Goal: Task Accomplishment & Management: Use online tool/utility

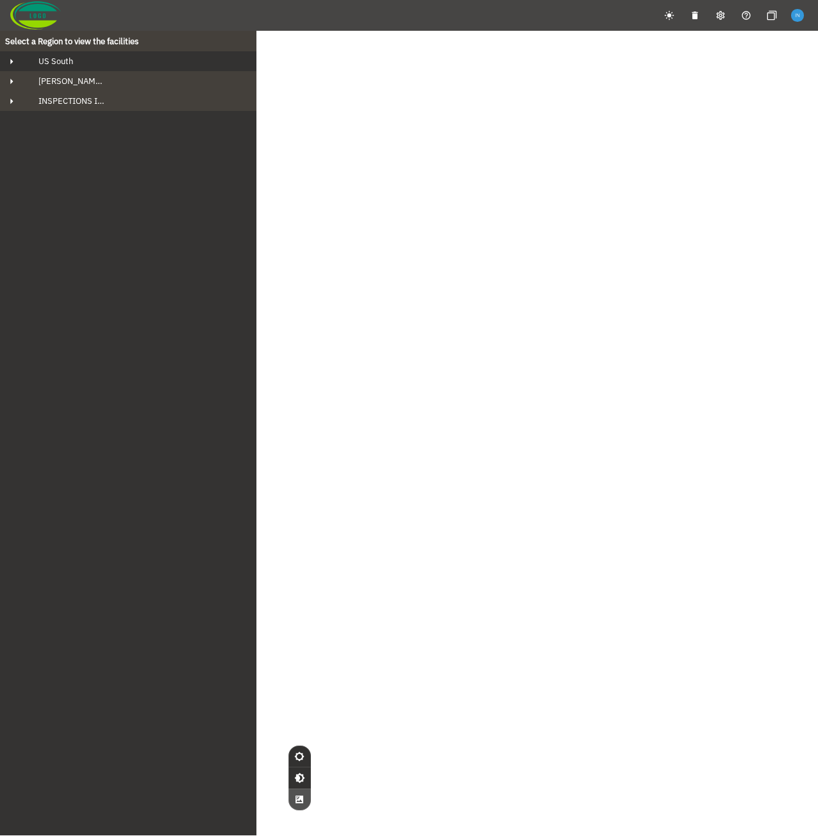
click at [106, 62] on div "US South" at bounding box center [139, 61] width 223 height 11
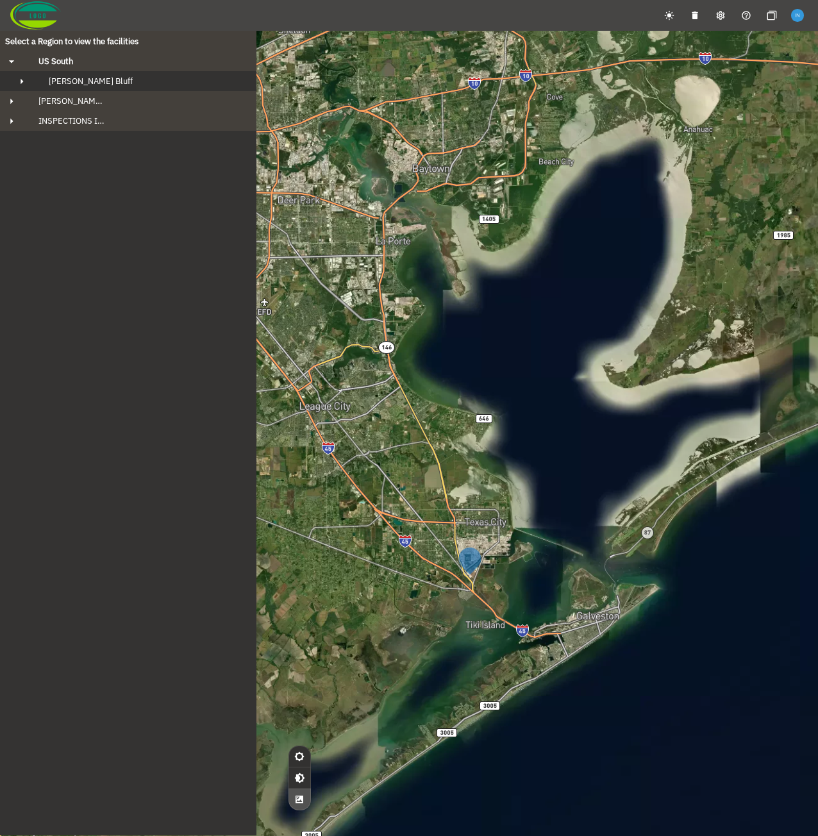
click at [105, 78] on div "[PERSON_NAME] Bluff" at bounding box center [139, 81] width 203 height 11
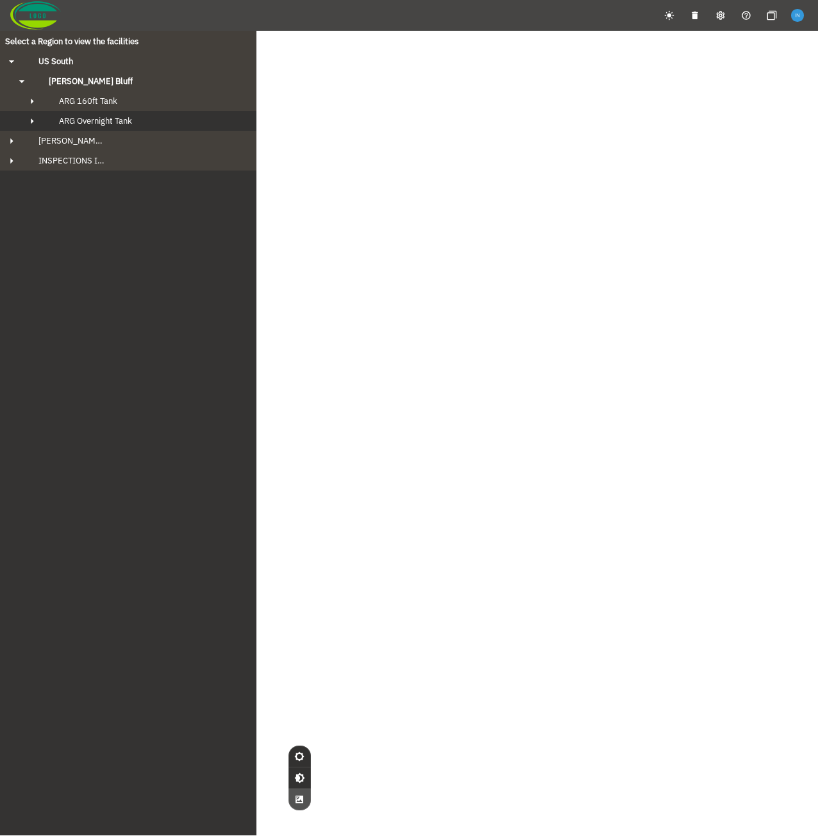
click at [109, 117] on span "ARG Overnight Tank" at bounding box center [95, 120] width 73 height 11
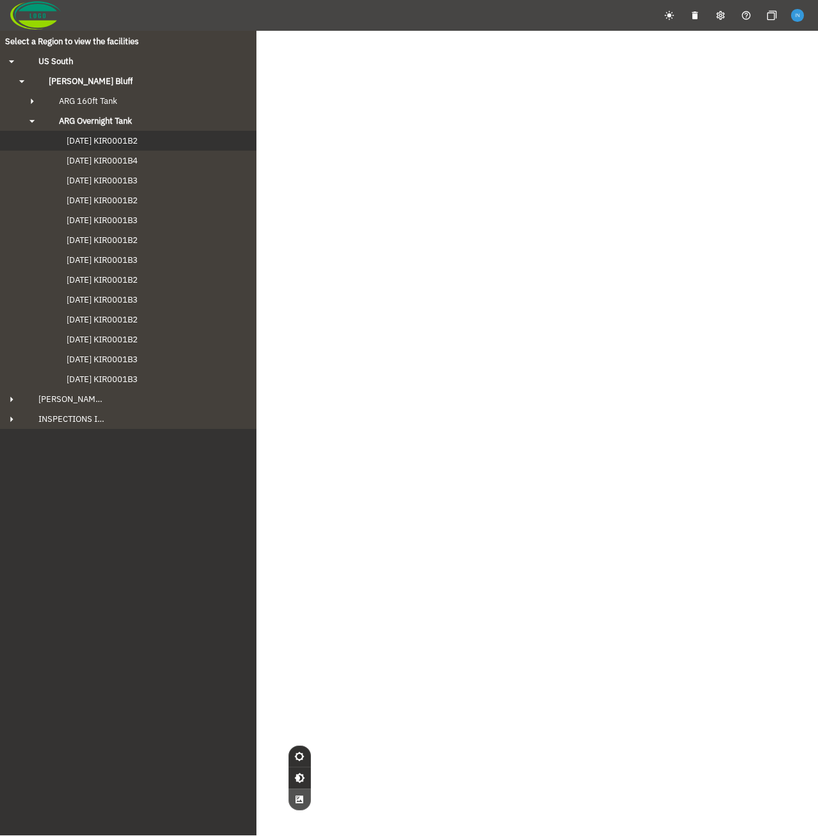
click at [101, 137] on span "[DATE] KIR0001B2" at bounding box center [89, 140] width 97 height 11
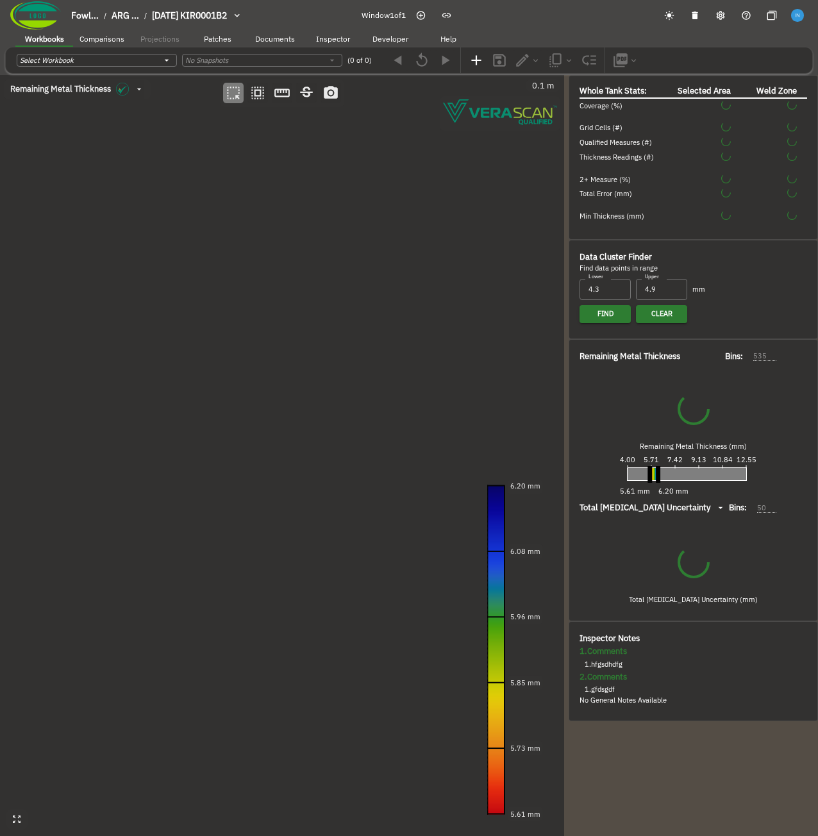
type input "93"
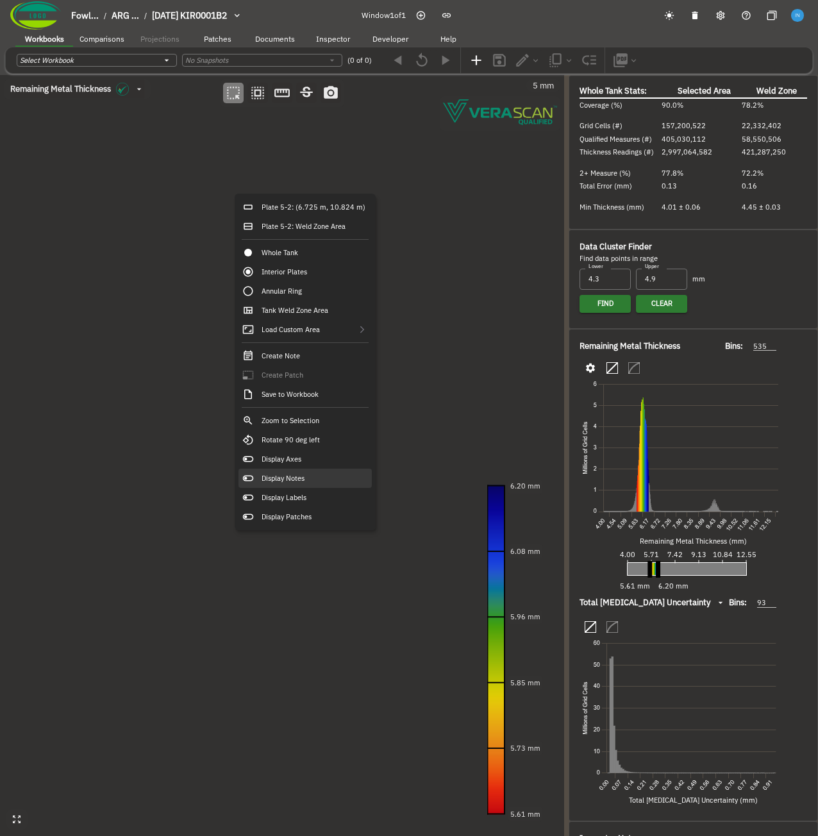
click at [325, 480] on div "Display Notes" at bounding box center [305, 478] width 133 height 19
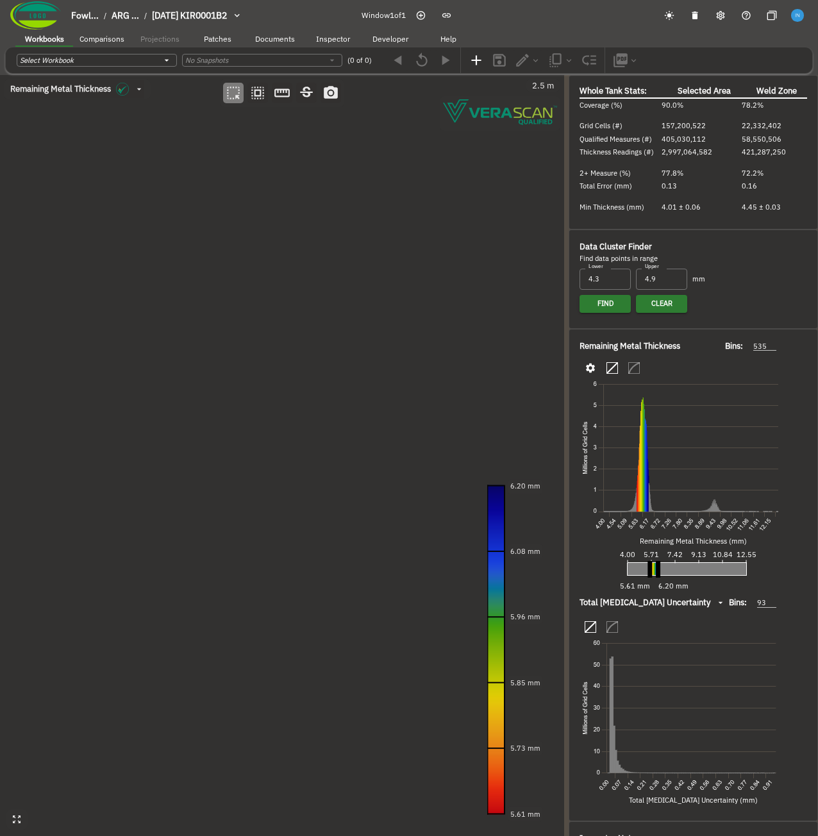
drag, startPoint x: 332, startPoint y: 497, endPoint x: 309, endPoint y: 426, distance: 75.0
click at [312, 433] on canvas at bounding box center [282, 455] width 564 height 761
click at [261, 96] on icon "button" at bounding box center [257, 93] width 13 height 13
click at [311, 471] on canvas at bounding box center [282, 455] width 564 height 761
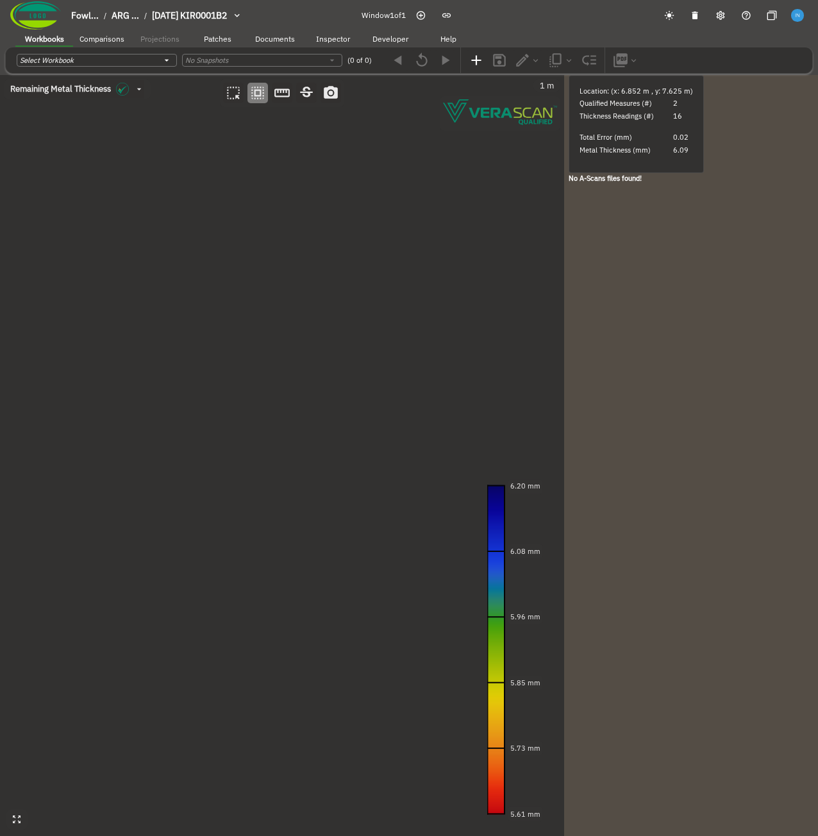
drag, startPoint x: 375, startPoint y: 481, endPoint x: 319, endPoint y: 470, distance: 57.0
click at [319, 470] on canvas at bounding box center [282, 455] width 564 height 761
drag, startPoint x: 396, startPoint y: 449, endPoint x: 294, endPoint y: 448, distance: 102.0
click at [294, 448] on canvas at bounding box center [282, 455] width 564 height 761
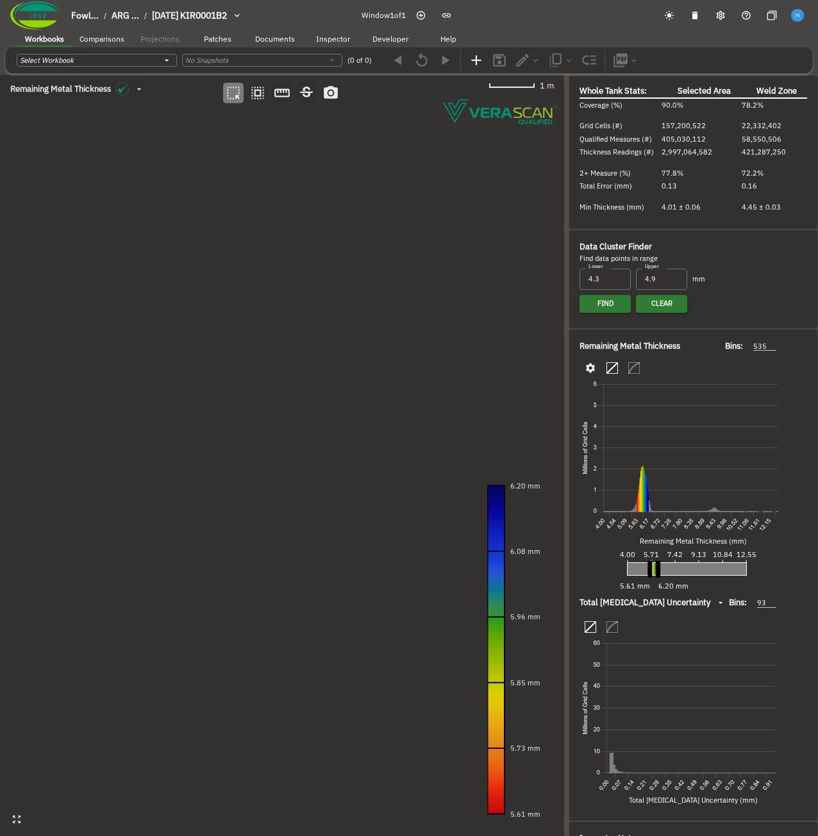
click at [352, 429] on canvas at bounding box center [282, 455] width 564 height 761
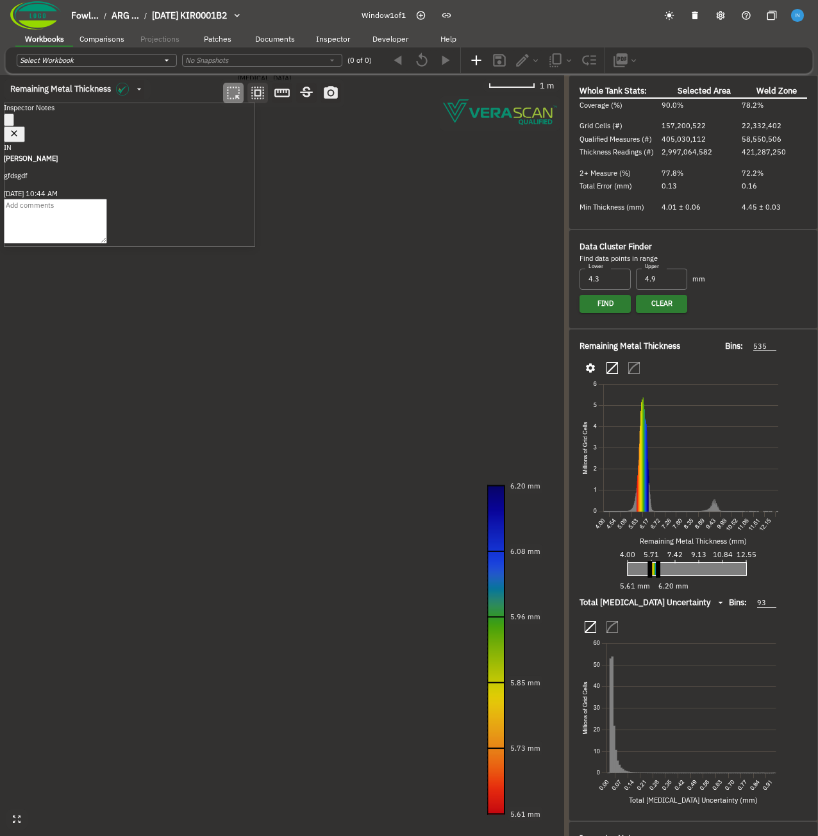
click at [258, 94] on icon "button" at bounding box center [258, 93] width 17 height 17
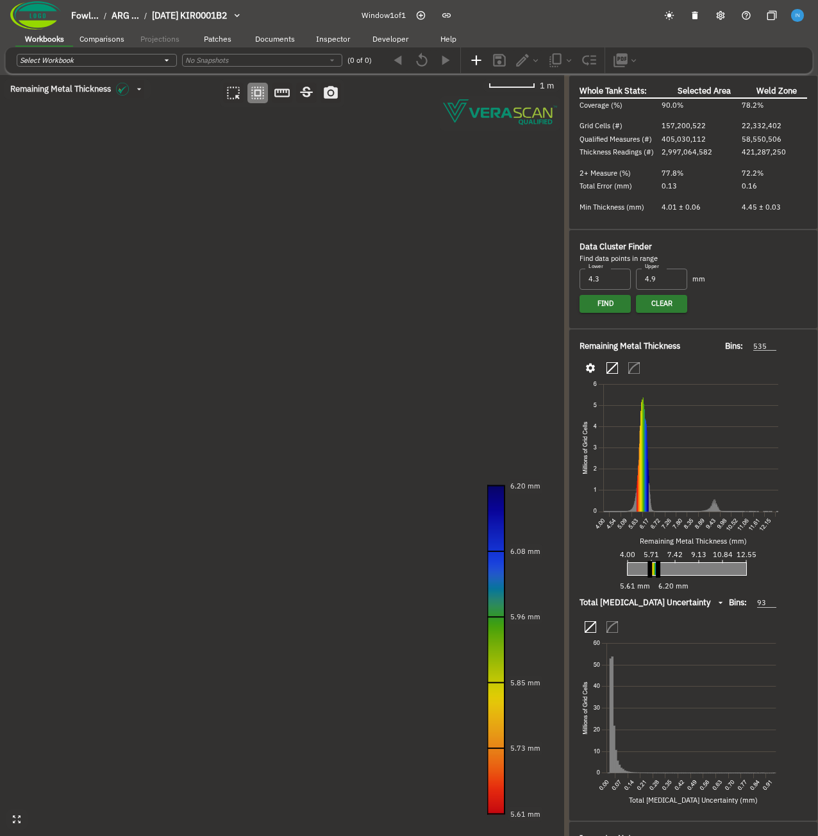
click at [241, 390] on canvas at bounding box center [282, 455] width 564 height 761
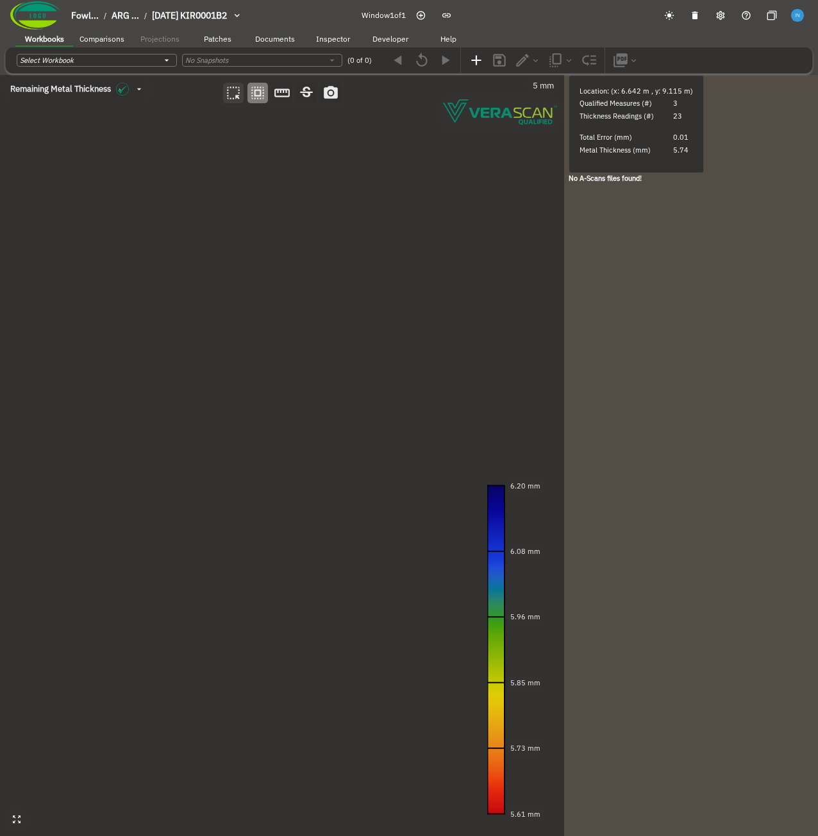
click at [228, 98] on icon "button" at bounding box center [233, 93] width 17 height 17
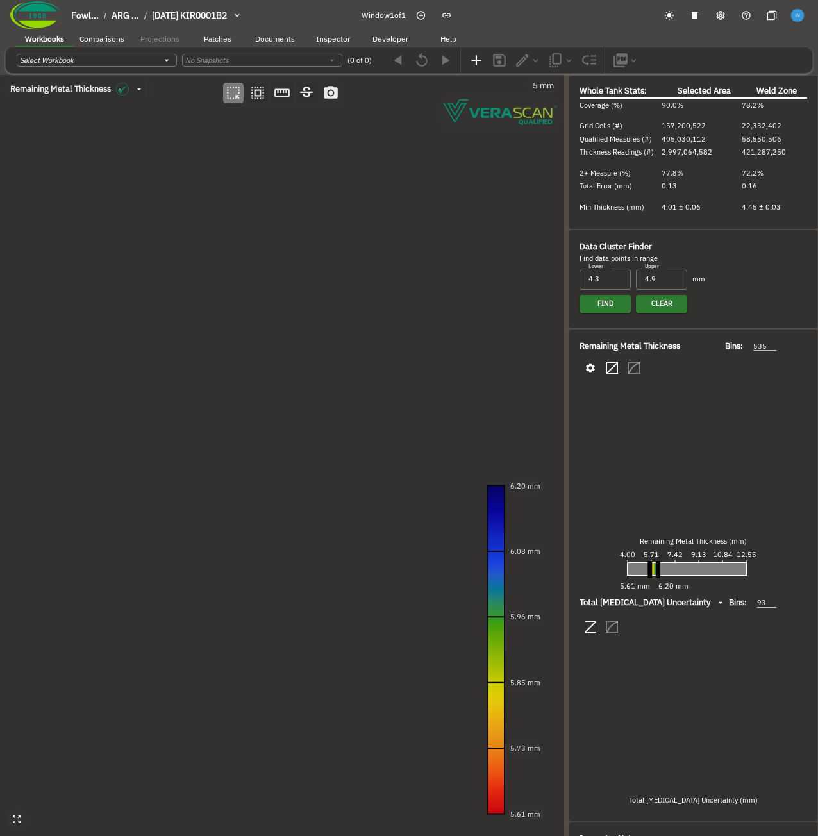
click at [180, 194] on canvas at bounding box center [282, 455] width 564 height 761
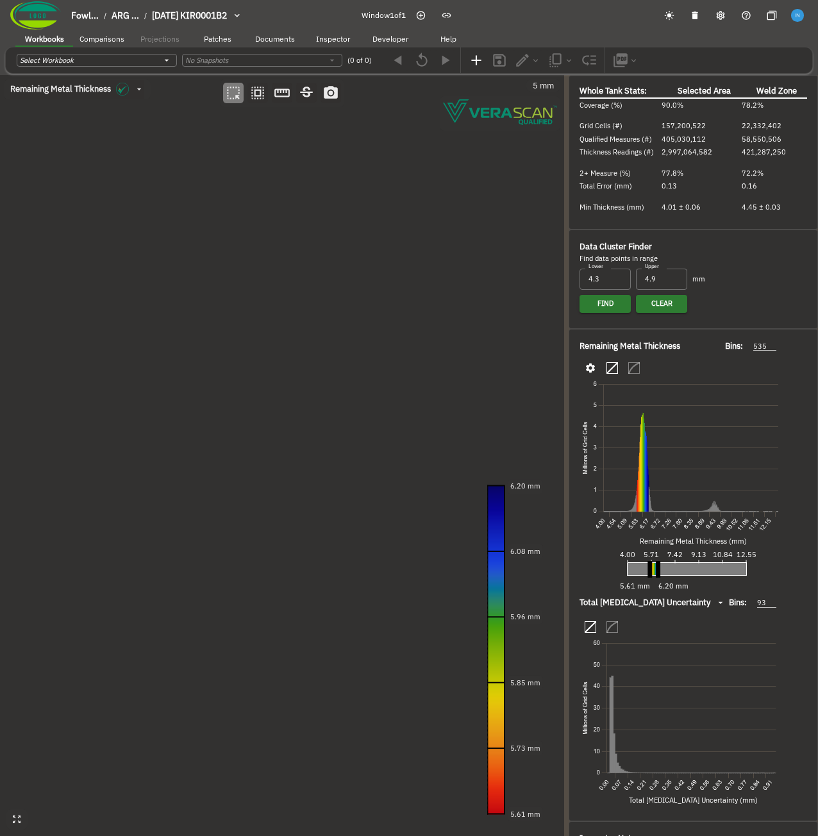
click at [330, 416] on canvas at bounding box center [282, 455] width 564 height 761
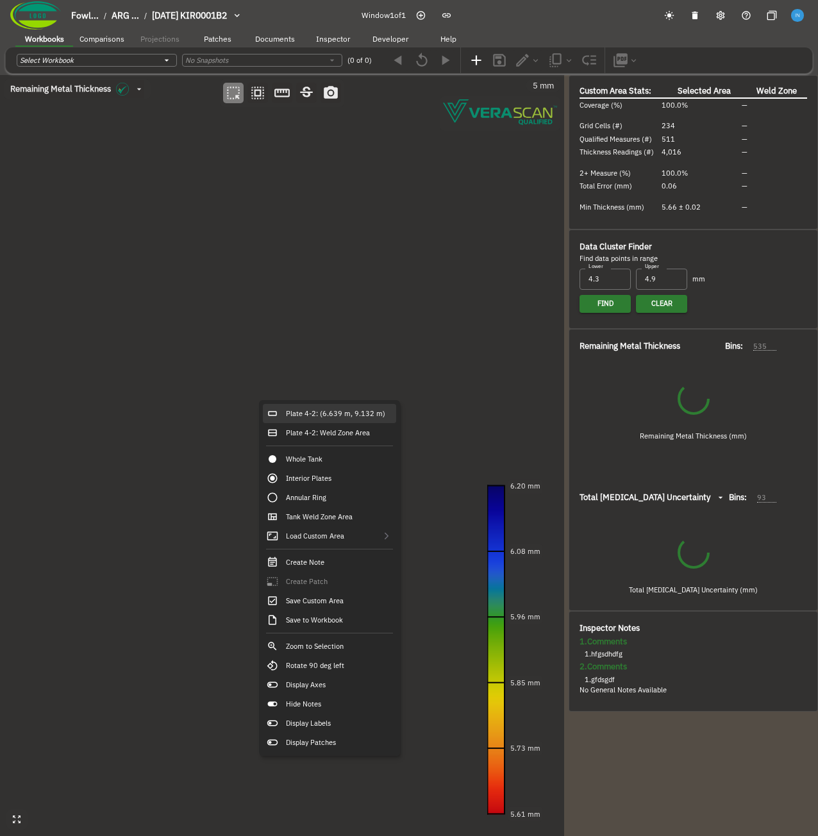
type input "47"
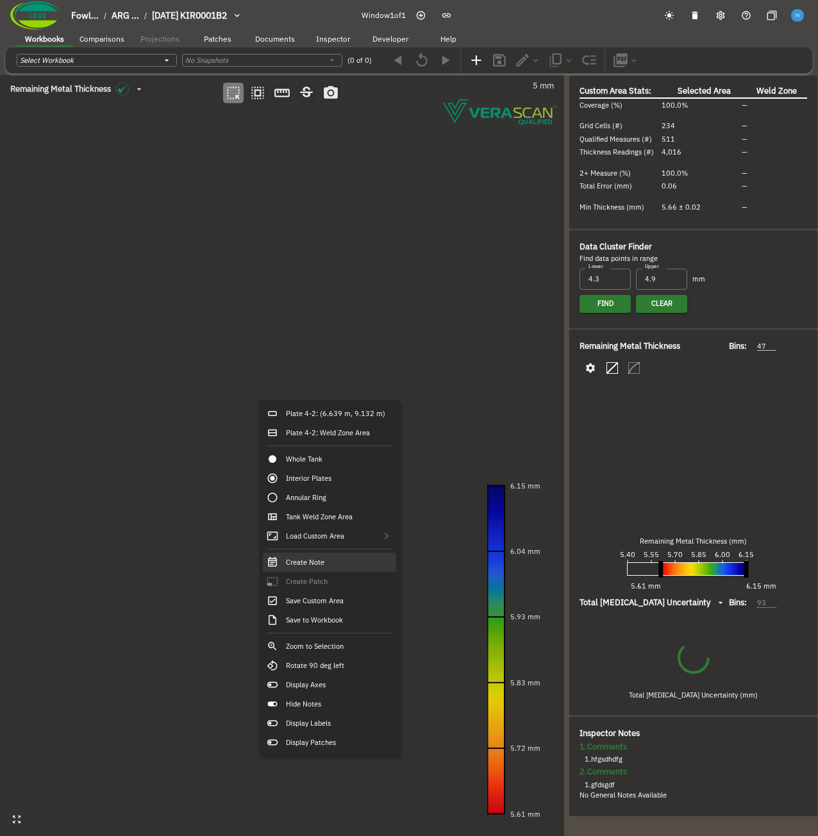
type input "50"
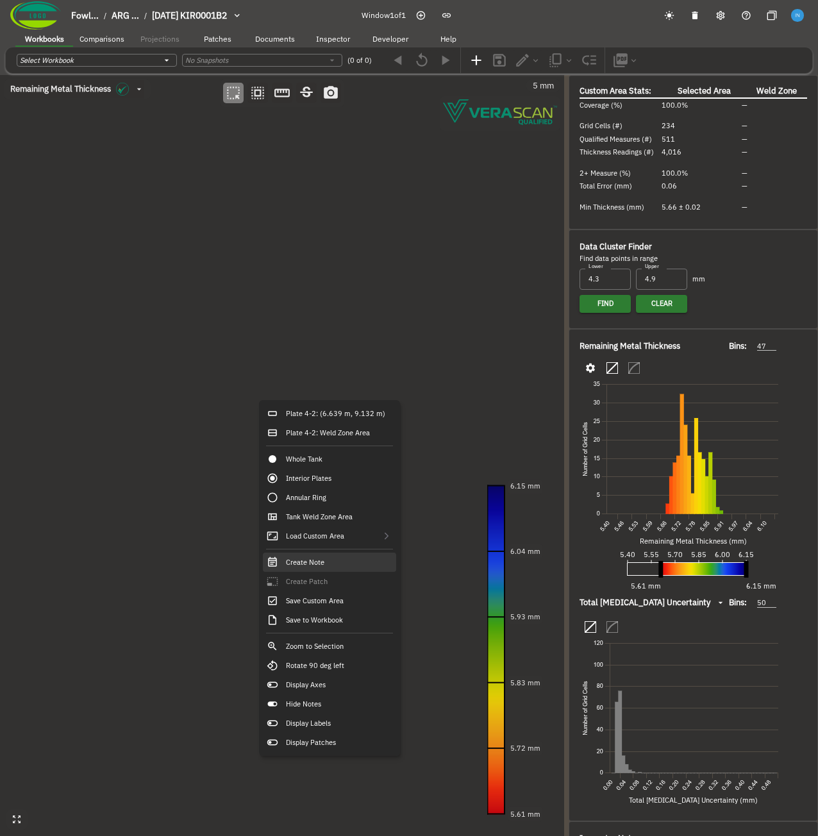
click at [355, 570] on div "Create Note" at bounding box center [329, 562] width 133 height 19
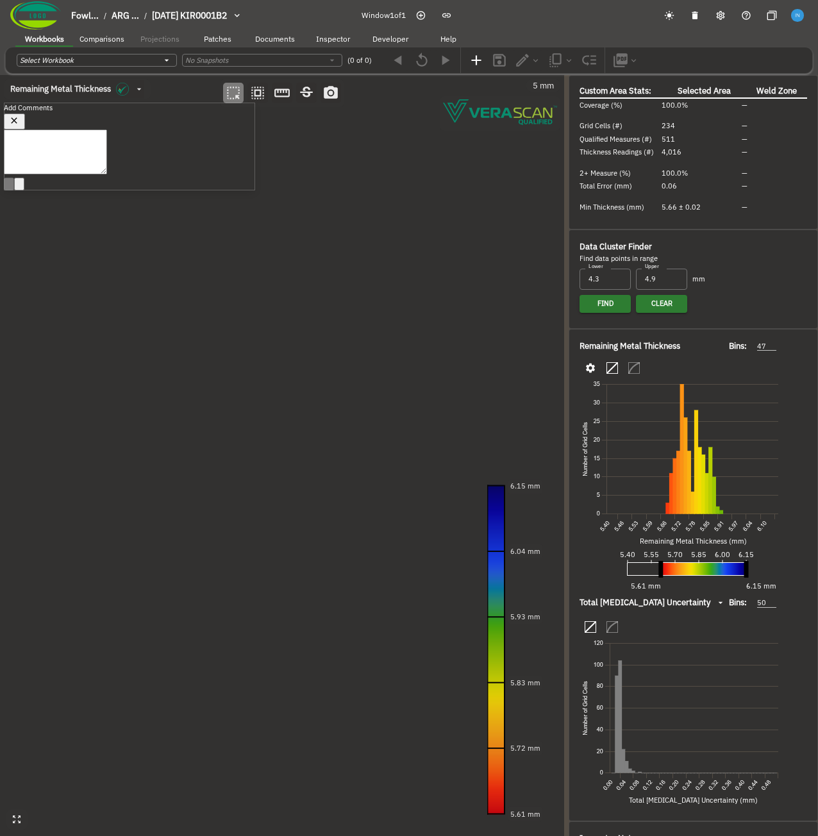
click at [107, 168] on textarea at bounding box center [55, 152] width 103 height 45
type textarea "fdsafas"
drag, startPoint x: 424, startPoint y: 402, endPoint x: 377, endPoint y: 394, distance: 47.4
click at [377, 394] on canvas at bounding box center [282, 455] width 564 height 761
drag, startPoint x: 376, startPoint y: 347, endPoint x: 355, endPoint y: 385, distance: 44.2
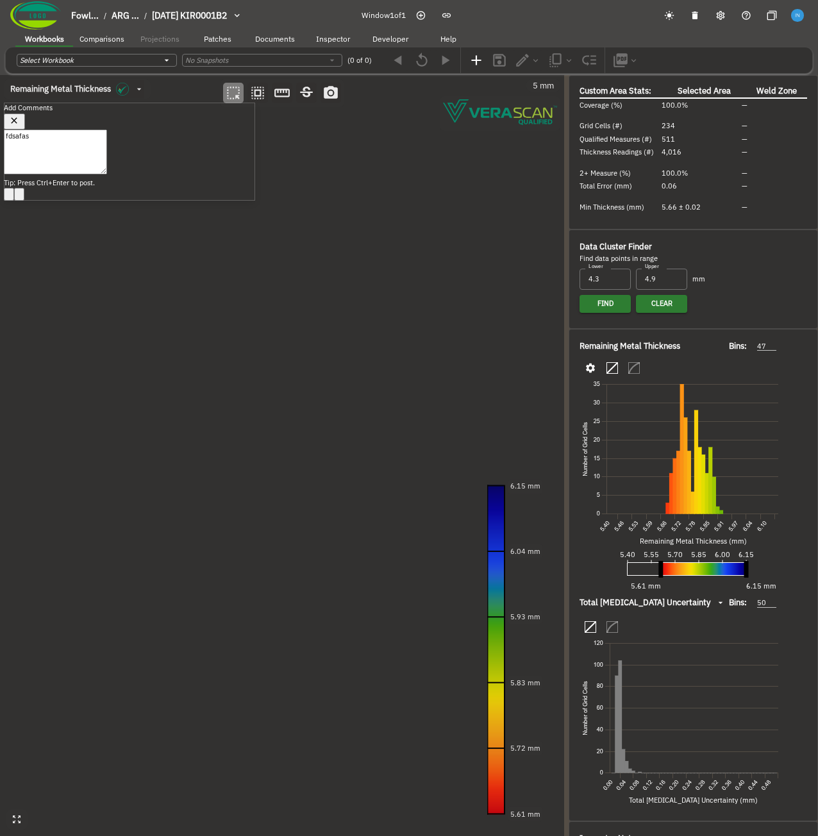
click at [362, 418] on canvas at bounding box center [282, 455] width 564 height 761
drag, startPoint x: 200, startPoint y: 237, endPoint x: 137, endPoint y: 238, distance: 63.5
click at [137, 201] on div at bounding box center [129, 194] width 251 height 13
click at [20, 124] on icon "button" at bounding box center [14, 120] width 11 height 11
click at [217, 291] on canvas at bounding box center [282, 455] width 564 height 761
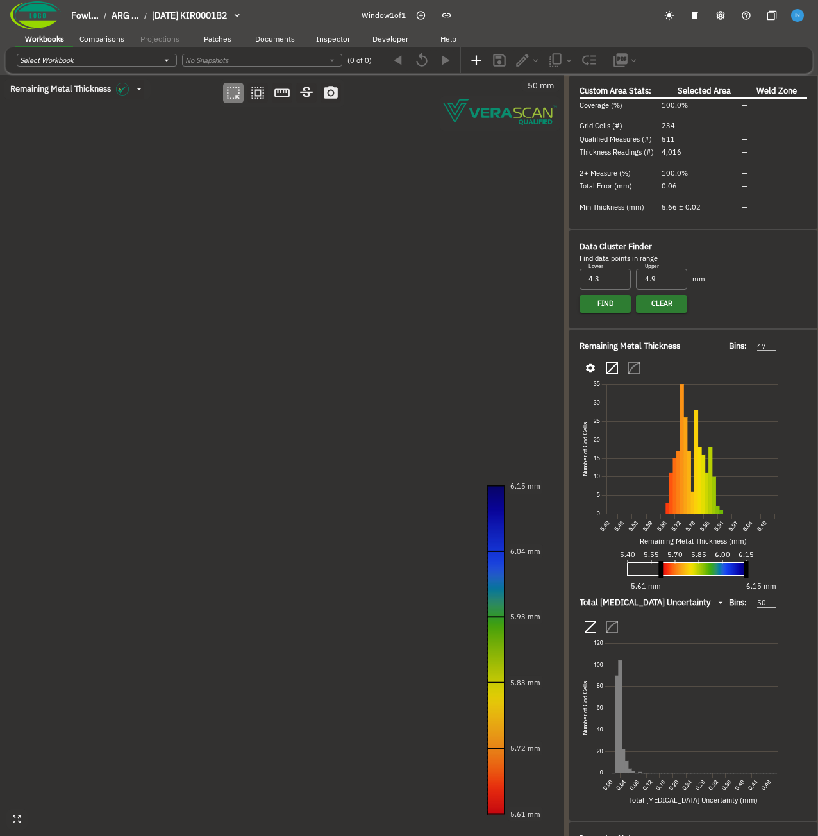
click at [217, 291] on canvas at bounding box center [282, 455] width 564 height 761
click at [291, 587] on canvas at bounding box center [282, 455] width 564 height 761
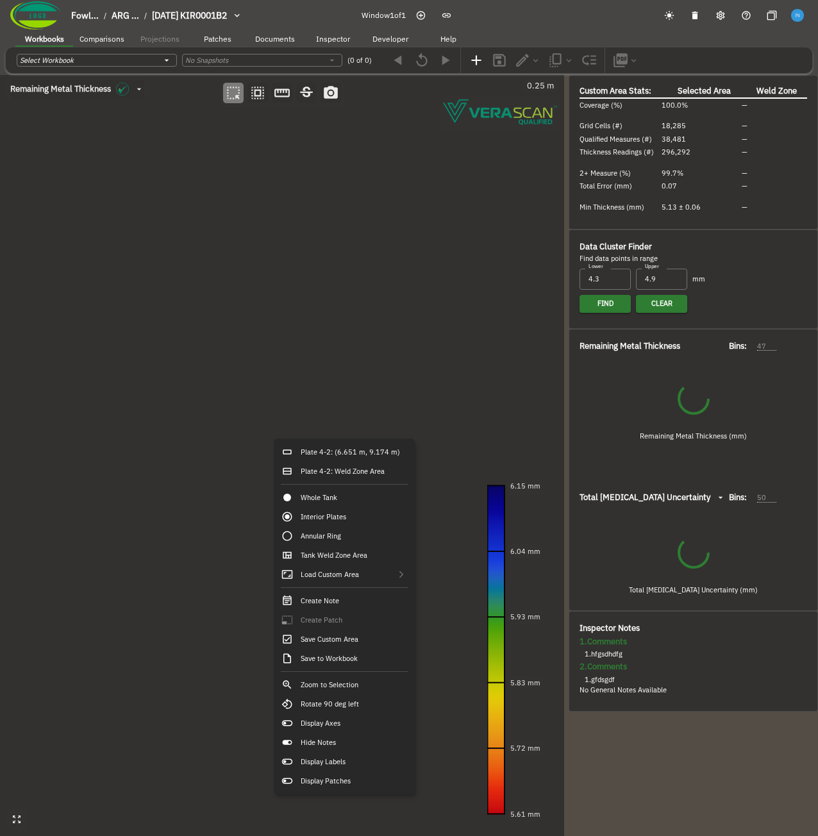
type input "54"
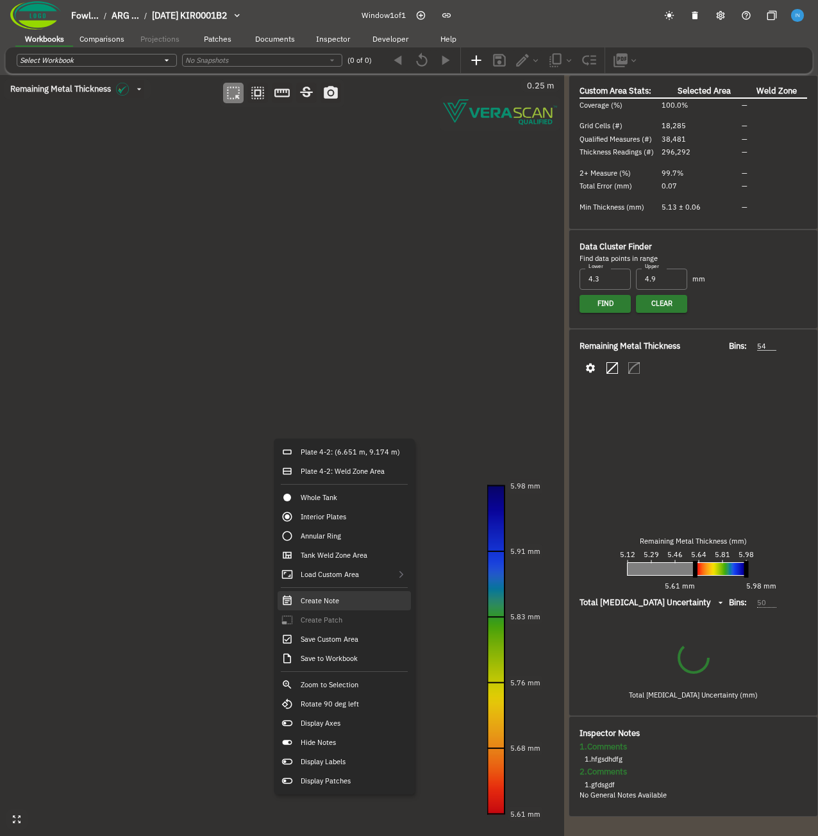
click at [360, 604] on div "Create Note" at bounding box center [344, 600] width 133 height 19
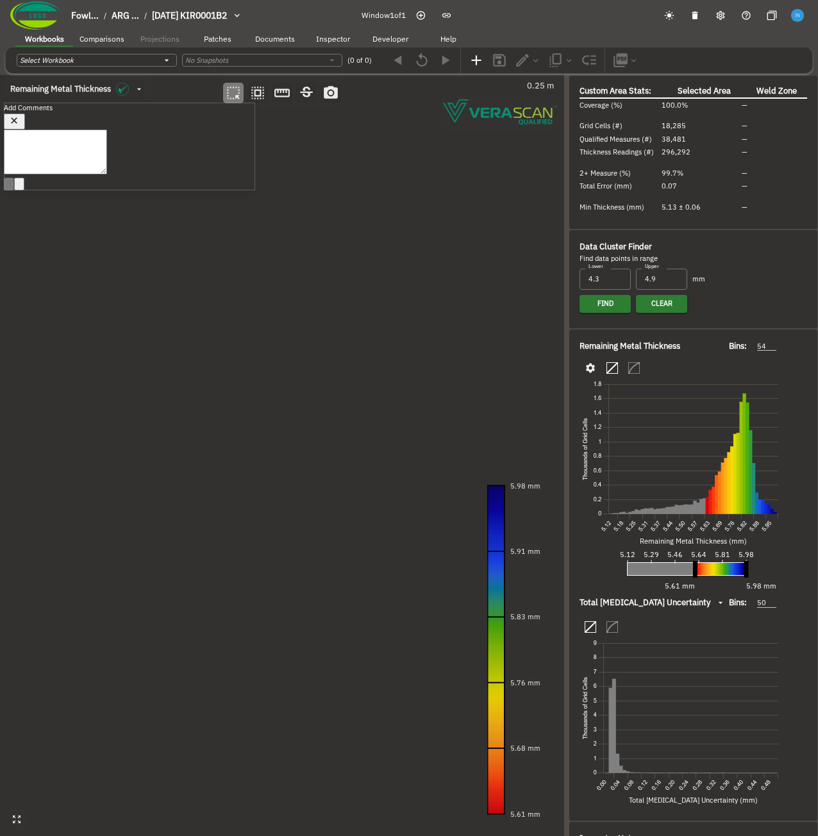
click at [107, 174] on textarea at bounding box center [55, 152] width 103 height 45
type textarea "fdsafas"
click at [14, 201] on button "Post Reply (Ctrl + Enter)" at bounding box center [9, 194] width 10 height 13
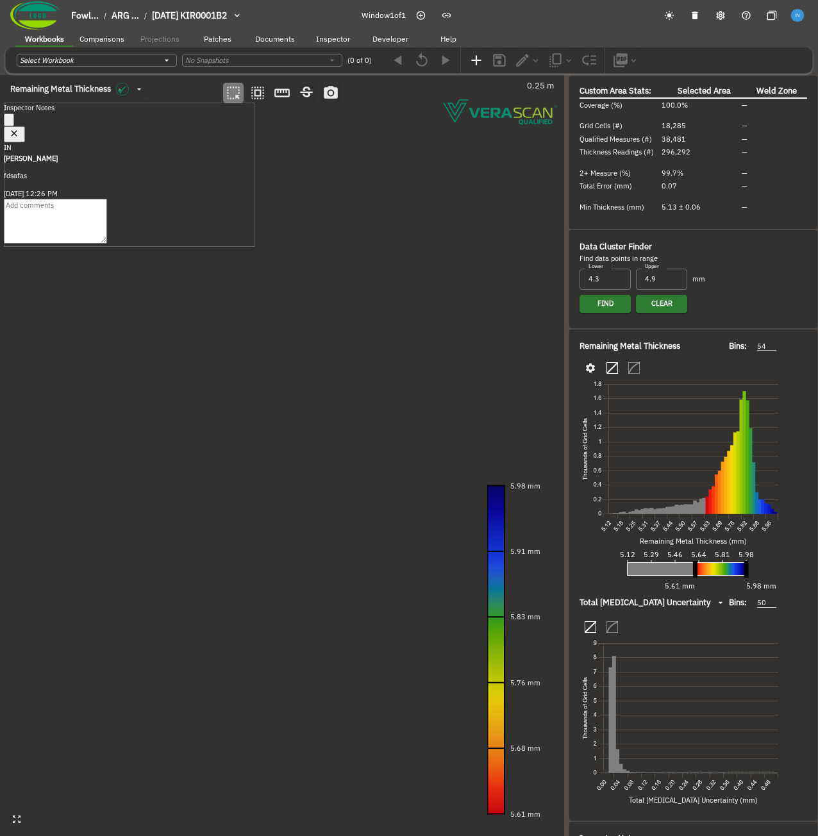
click at [331, 391] on canvas at bounding box center [282, 455] width 564 height 761
click at [20, 128] on icon "button" at bounding box center [14, 133] width 11 height 11
click at [250, 239] on canvas at bounding box center [282, 455] width 564 height 761
click at [331, 379] on canvas at bounding box center [282, 455] width 564 height 761
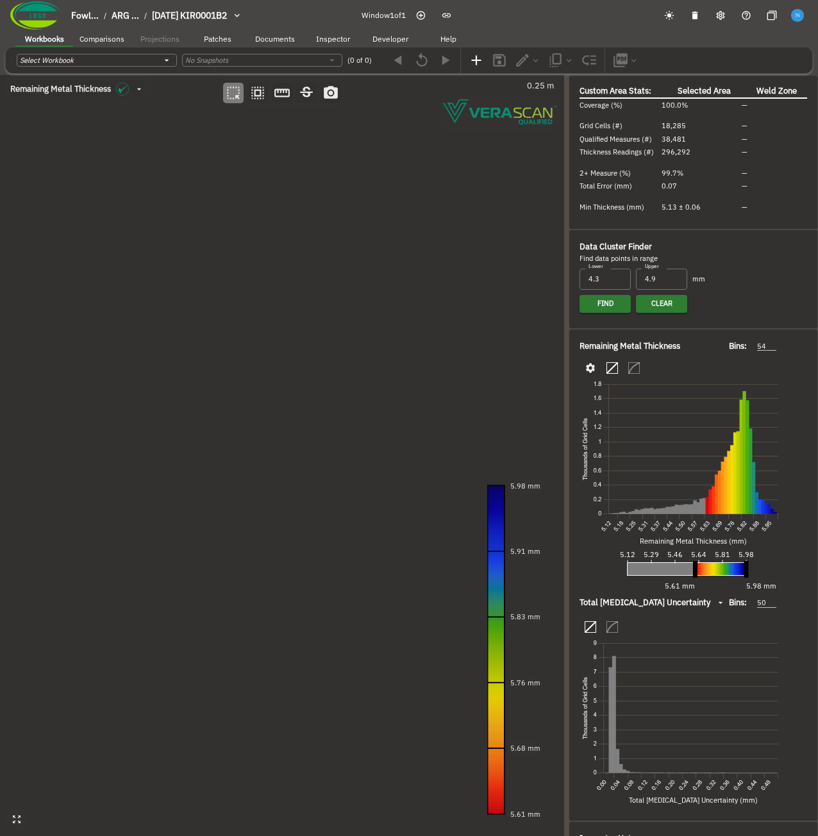
click at [331, 379] on canvas at bounding box center [282, 455] width 564 height 761
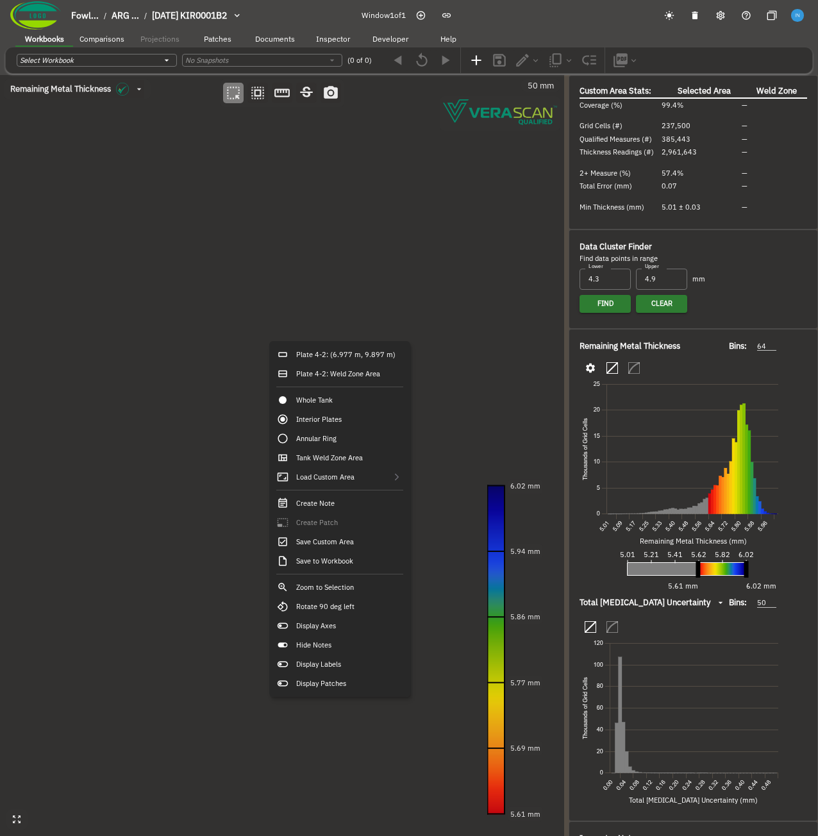
click at [157, 366] on canvas at bounding box center [282, 455] width 564 height 761
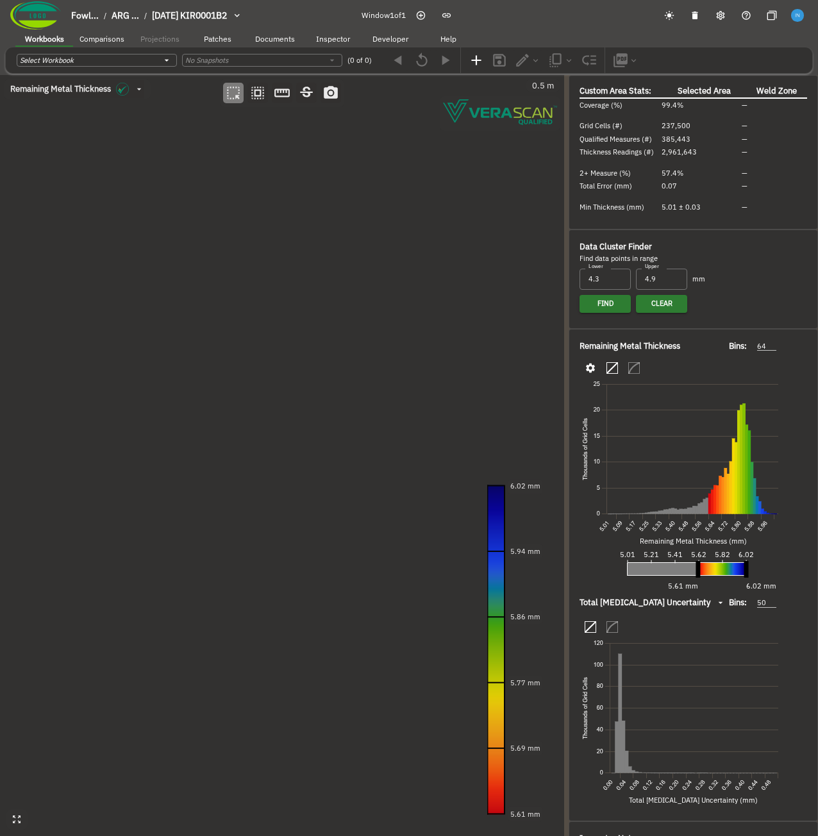
drag, startPoint x: 216, startPoint y: 531, endPoint x: 262, endPoint y: 399, distance: 140.2
click at [262, 399] on canvas at bounding box center [282, 455] width 564 height 761
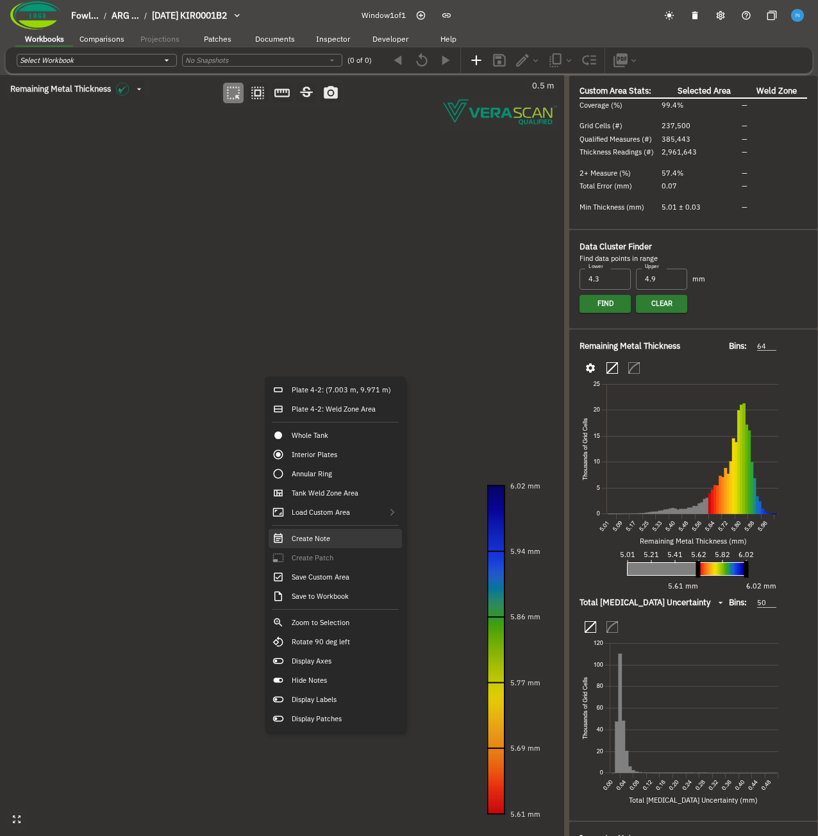
click at [333, 534] on div "Create Note" at bounding box center [335, 538] width 133 height 19
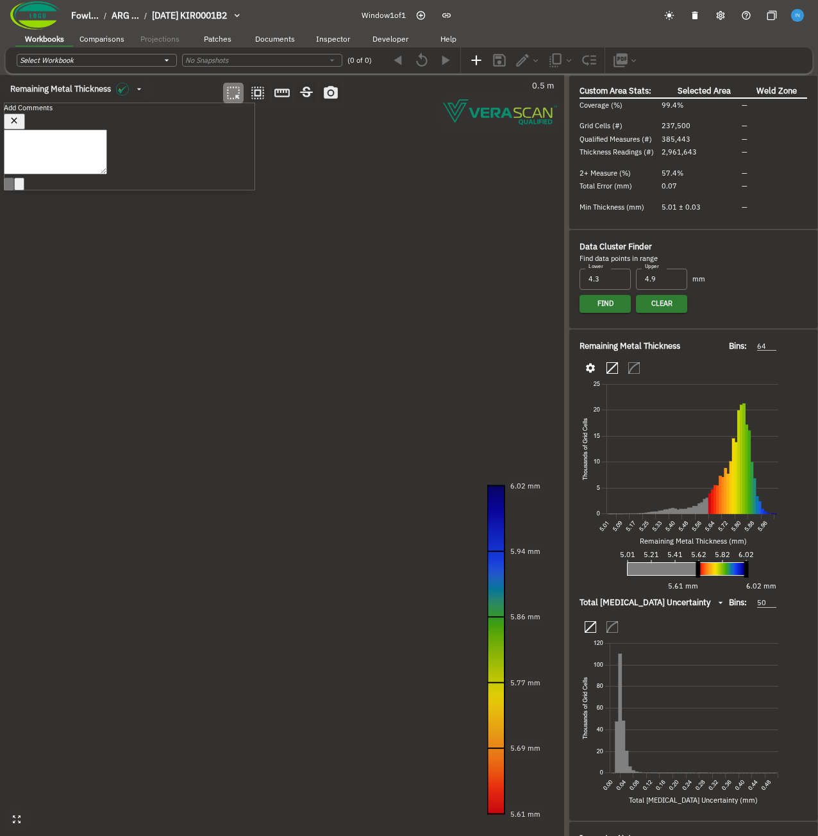
click at [241, 441] on canvas at bounding box center [282, 455] width 564 height 761
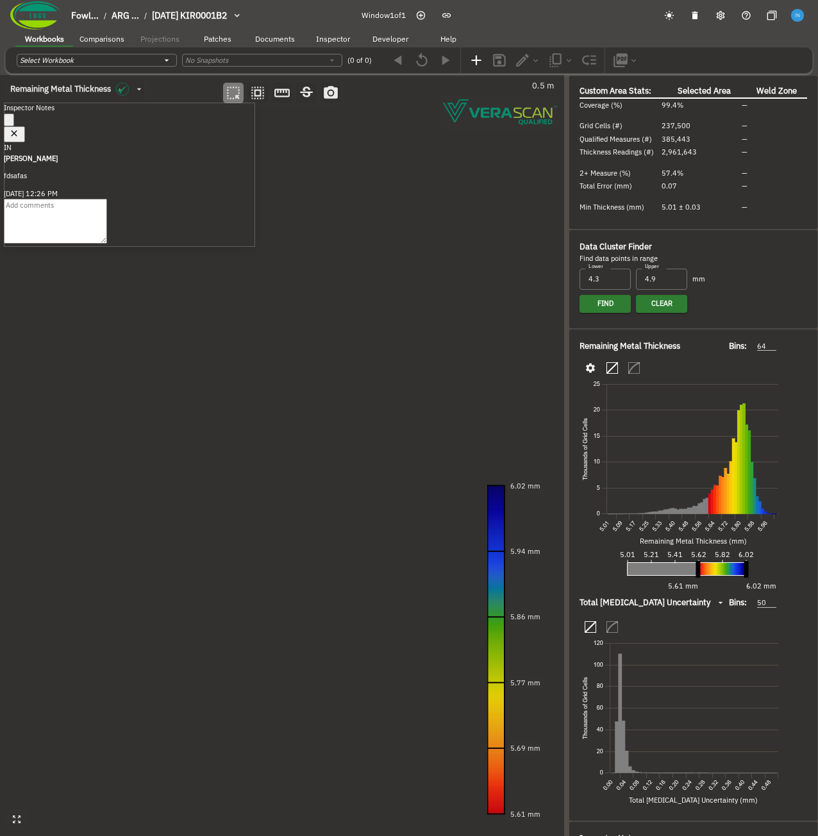
click at [471, 437] on canvas at bounding box center [282, 455] width 564 height 761
click at [455, 525] on canvas at bounding box center [282, 455] width 564 height 761
click at [239, 439] on canvas at bounding box center [282, 455] width 564 height 761
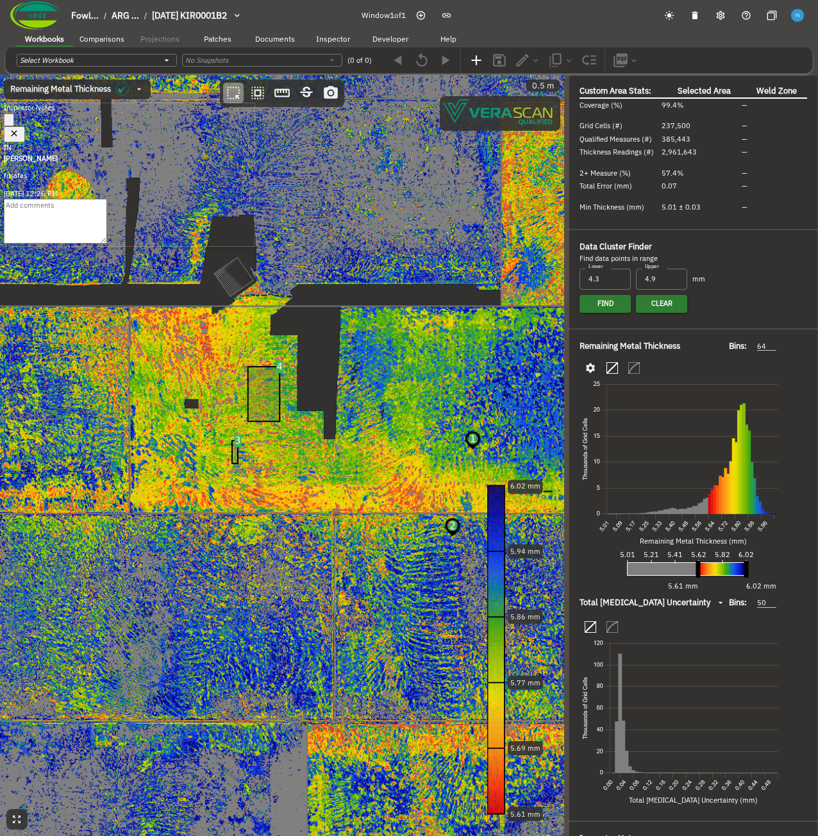
click at [281, 369] on canvas at bounding box center [282, 455] width 564 height 761
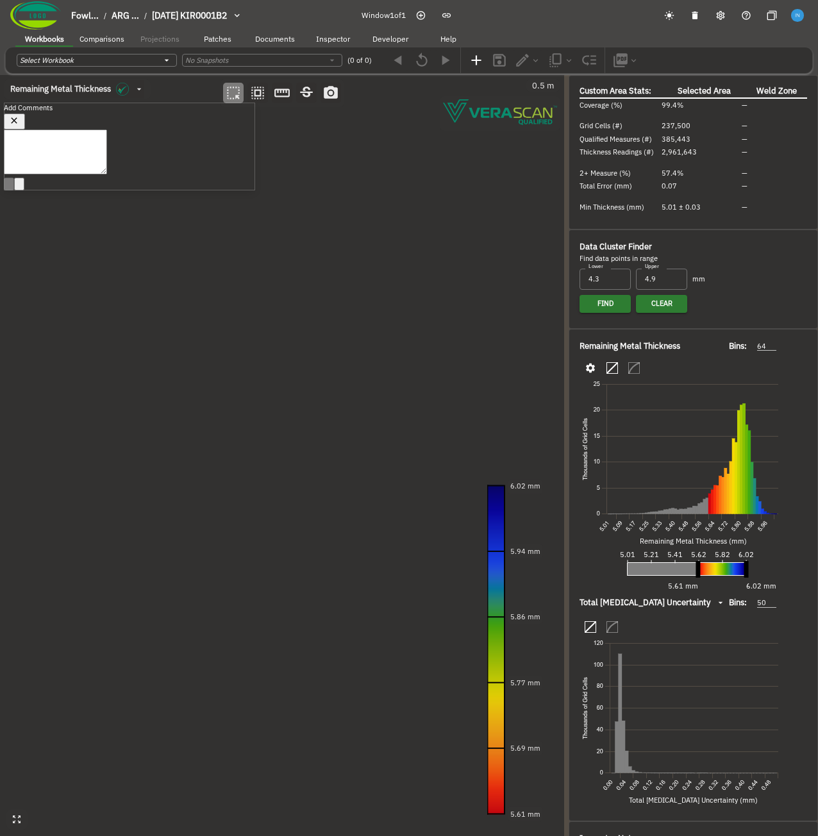
click at [235, 442] on canvas at bounding box center [282, 455] width 564 height 761
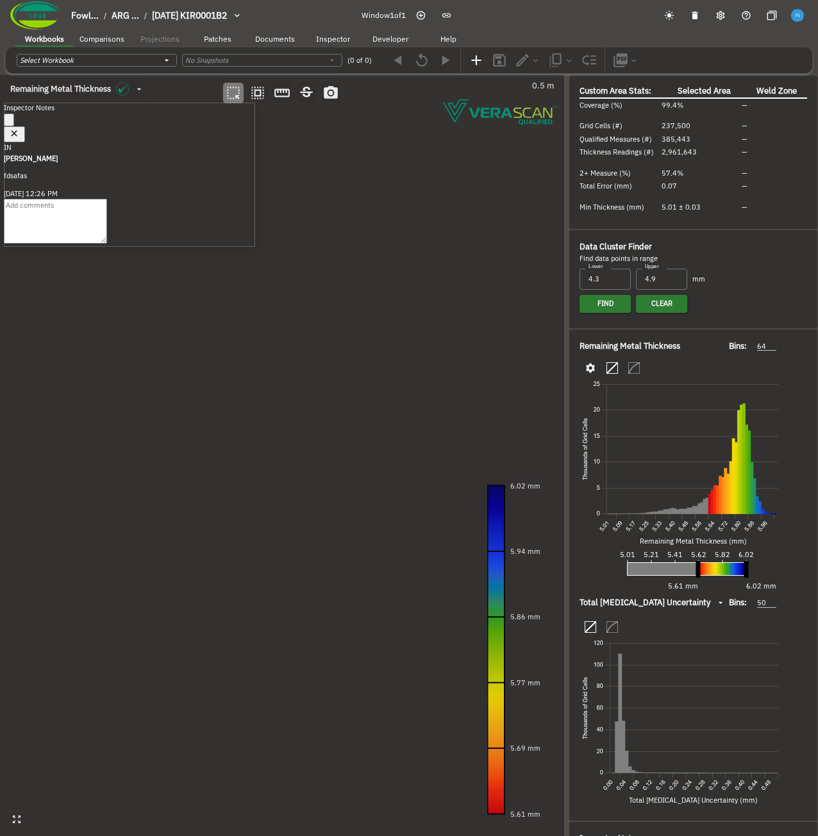
click at [475, 442] on canvas at bounding box center [282, 455] width 564 height 761
click at [455, 529] on canvas at bounding box center [282, 455] width 564 height 761
click at [238, 440] on canvas at bounding box center [282, 455] width 564 height 761
drag, startPoint x: 244, startPoint y: 125, endPoint x: 186, endPoint y: 133, distance: 59.0
click at [186, 133] on div "Inspector Notes" at bounding box center [129, 123] width 251 height 40
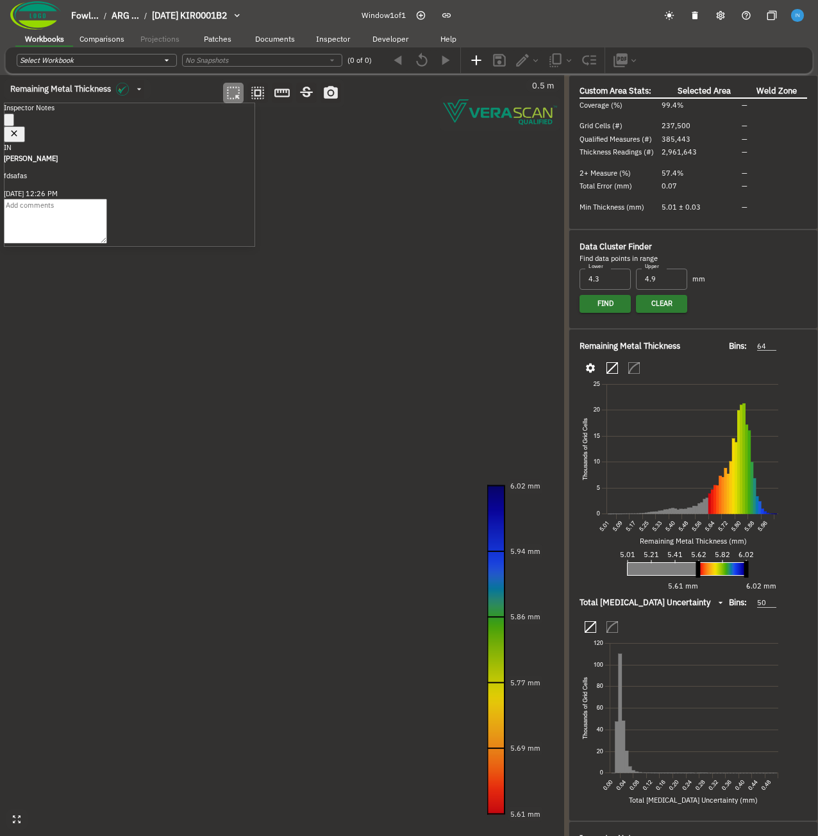
click at [238, 445] on canvas at bounding box center [282, 455] width 564 height 761
click at [477, 438] on canvas at bounding box center [282, 455] width 564 height 761
click at [474, 443] on canvas at bounding box center [282, 455] width 564 height 761
click at [453, 528] on canvas at bounding box center [282, 455] width 564 height 761
click at [20, 128] on icon "button" at bounding box center [14, 133] width 11 height 11
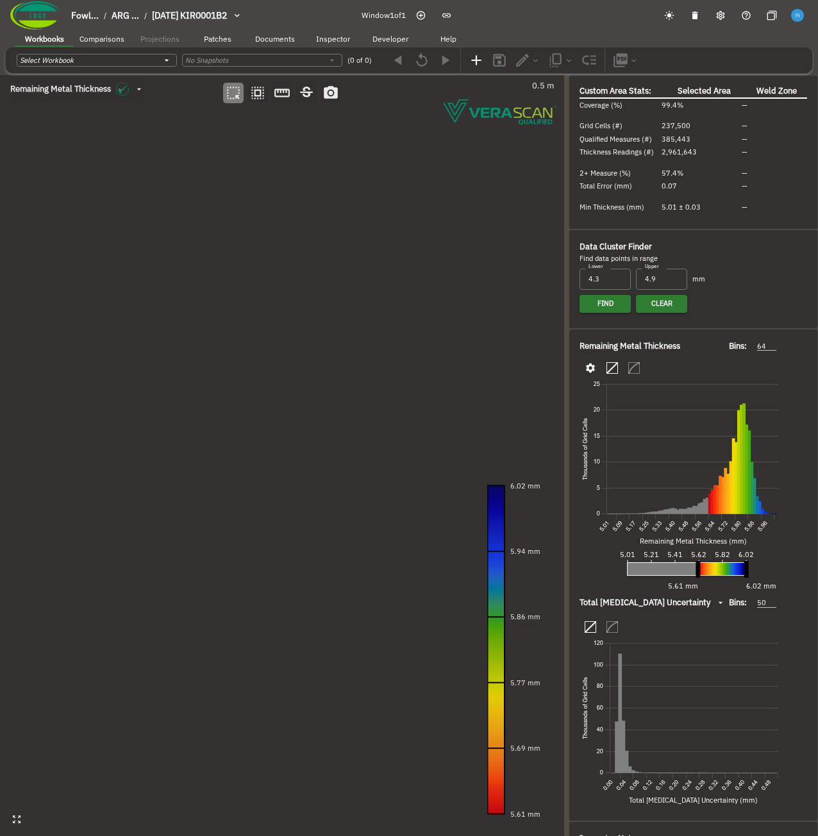
click at [239, 443] on canvas at bounding box center [282, 455] width 564 height 761
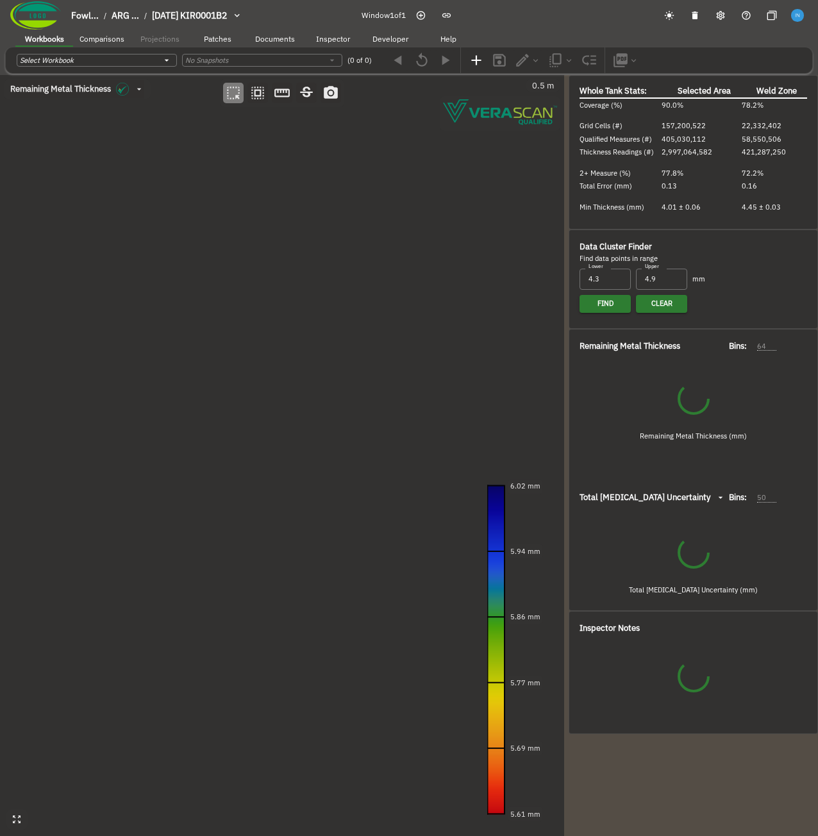
type input "535"
type input "93"
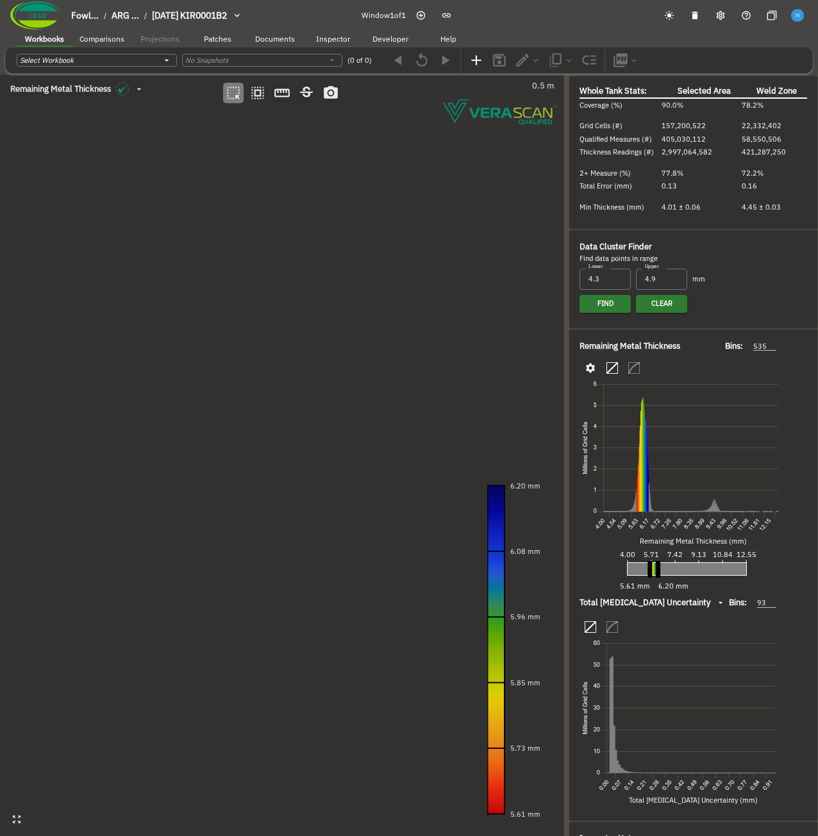
click at [239, 444] on canvas at bounding box center [282, 455] width 564 height 761
click at [242, 269] on canvas at bounding box center [282, 455] width 564 height 761
click at [300, 357] on canvas at bounding box center [282, 455] width 564 height 761
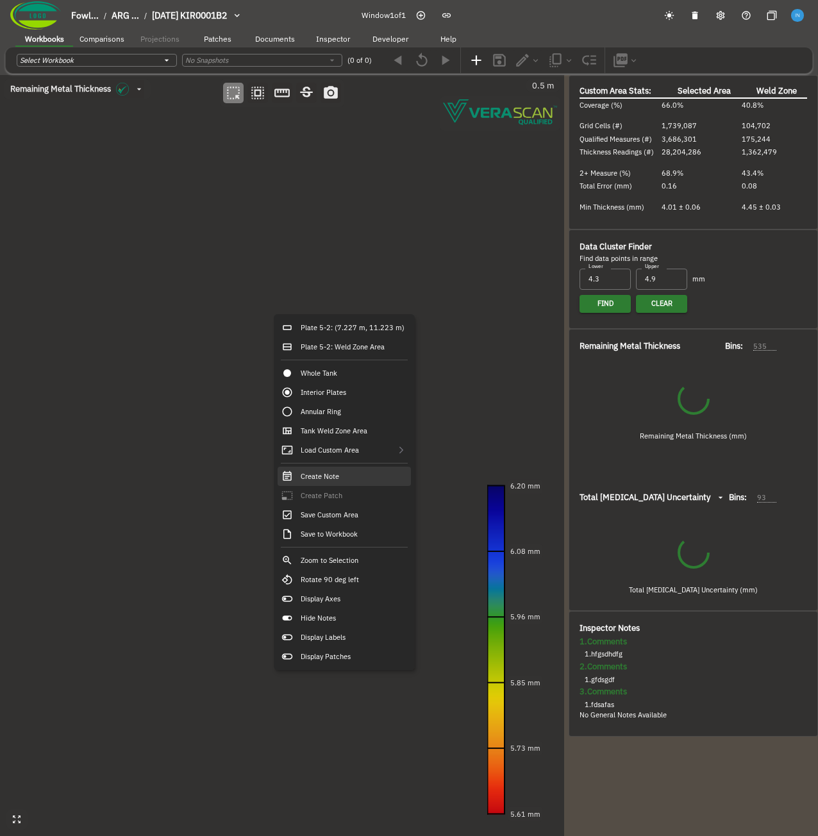
type input "157"
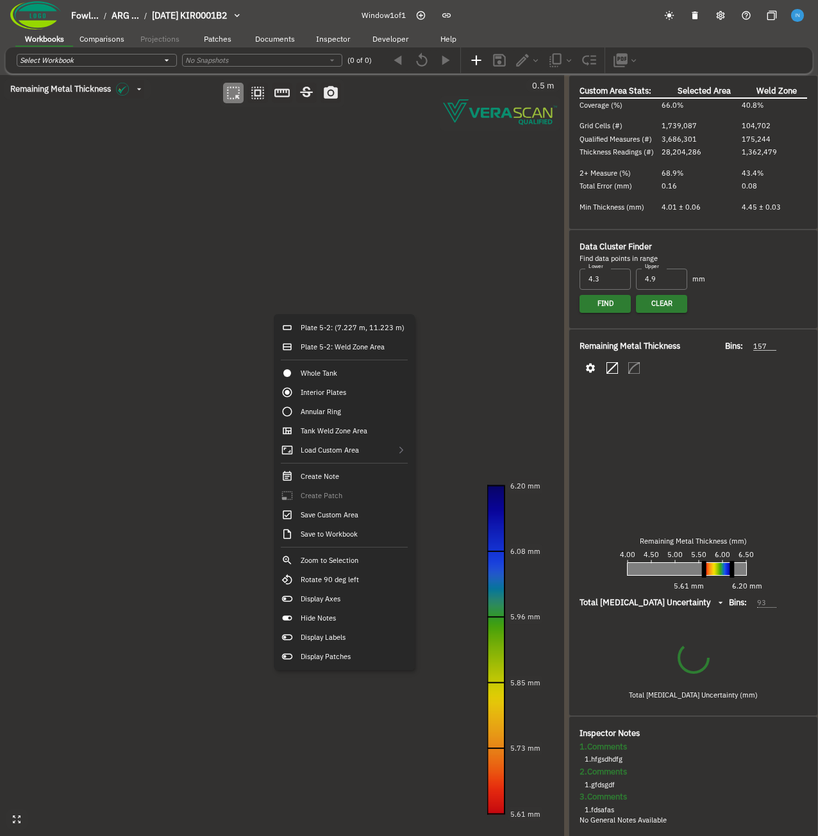
click at [346, 488] on div "Create Patch" at bounding box center [344, 495] width 133 height 19
type input "62"
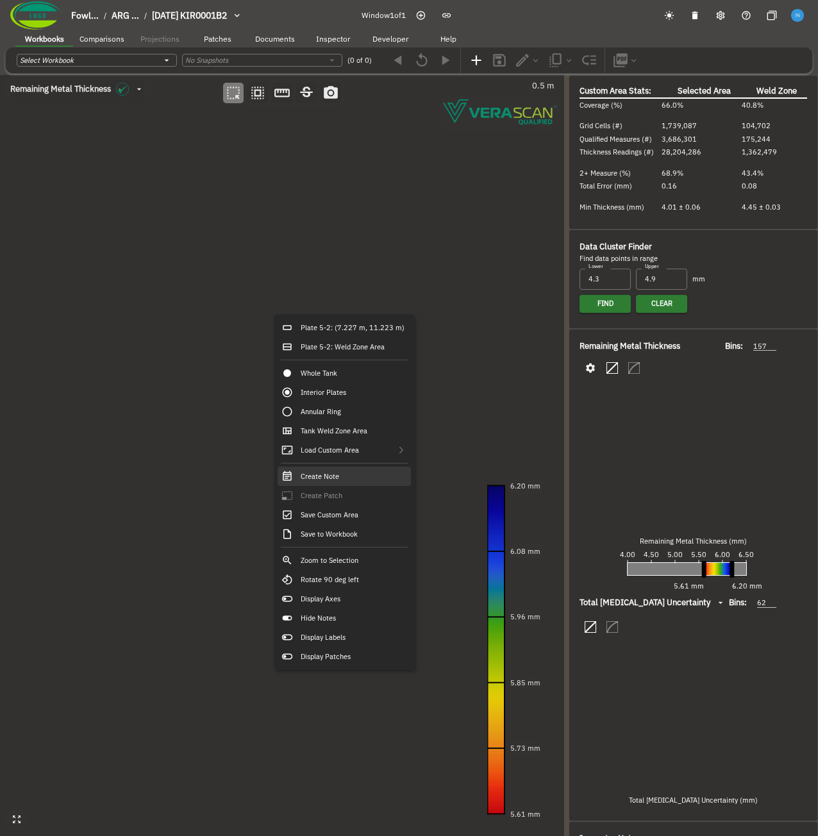
click at [328, 478] on div "Create Note" at bounding box center [344, 476] width 133 height 19
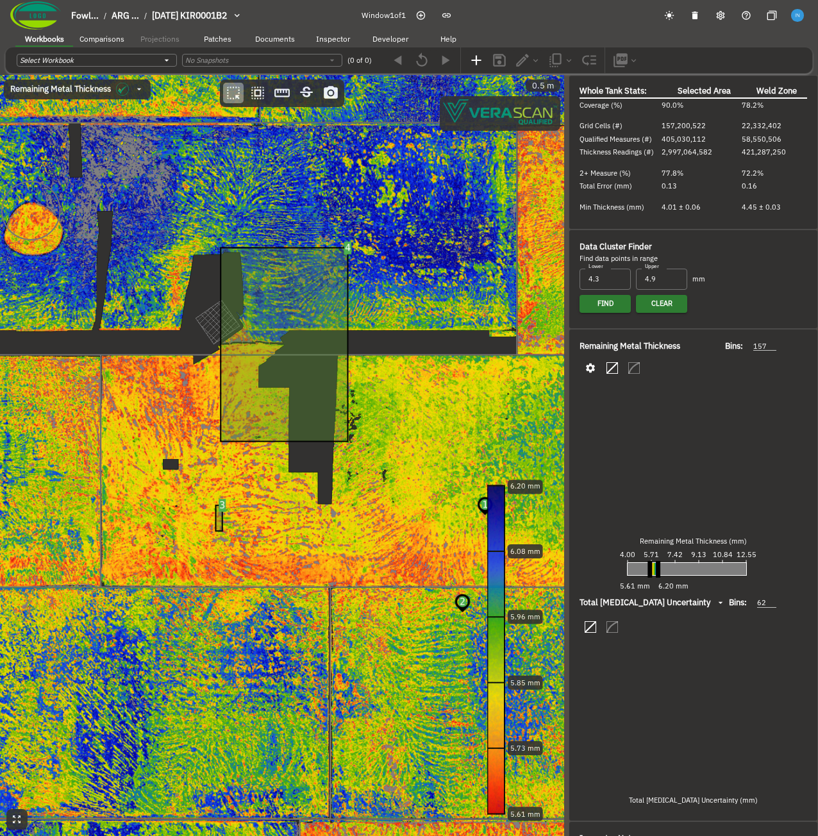
type input "535"
type input "93"
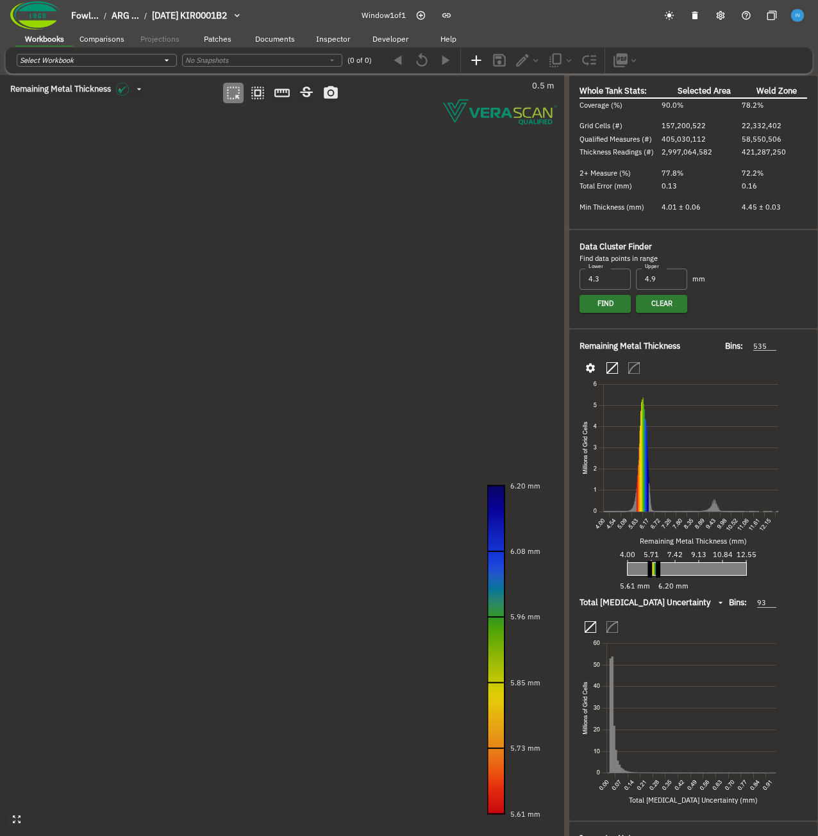
click at [205, 198] on canvas at bounding box center [282, 455] width 564 height 761
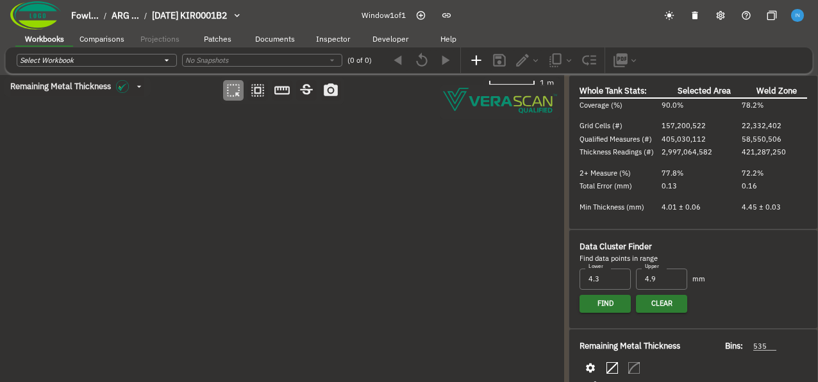
drag, startPoint x: 235, startPoint y: 277, endPoint x: 218, endPoint y: 199, distance: 80.0
